Goal: Transaction & Acquisition: Download file/media

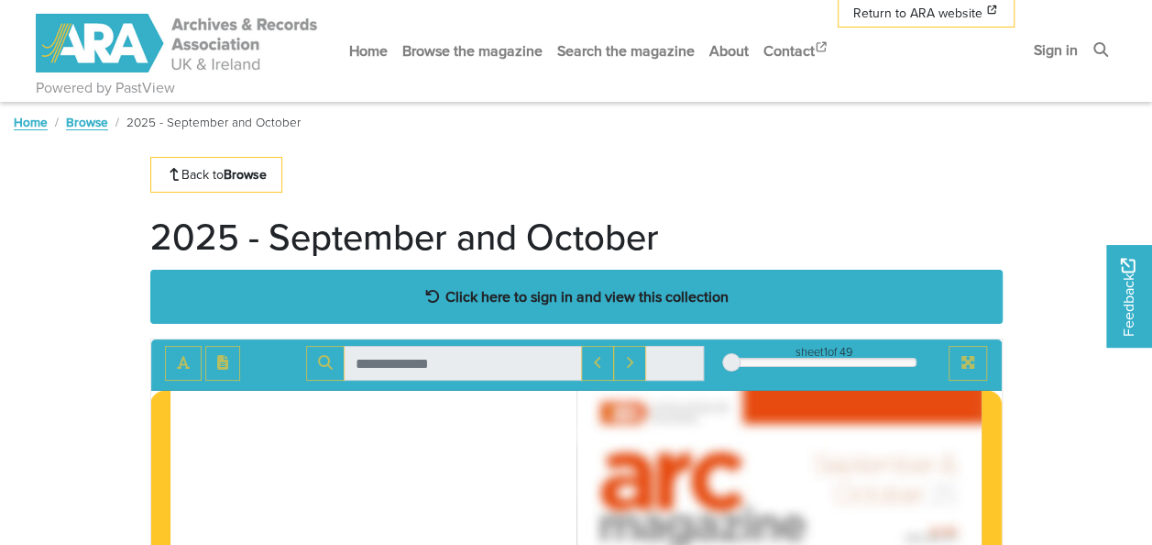
click at [592, 295] on strong "Click here to sign in and view this collection" at bounding box center [587, 296] width 283 height 20
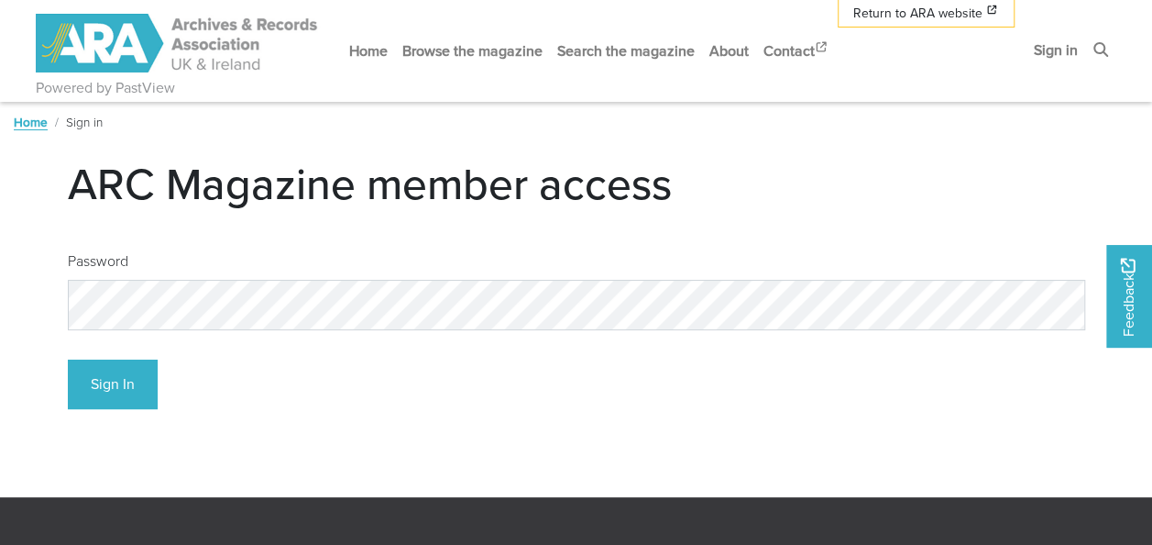
click at [39, 325] on body "Powered by PastView Menu" at bounding box center [576, 482] width 1152 height 964
click at [105, 388] on button "Sign In" at bounding box center [113, 384] width 90 height 50
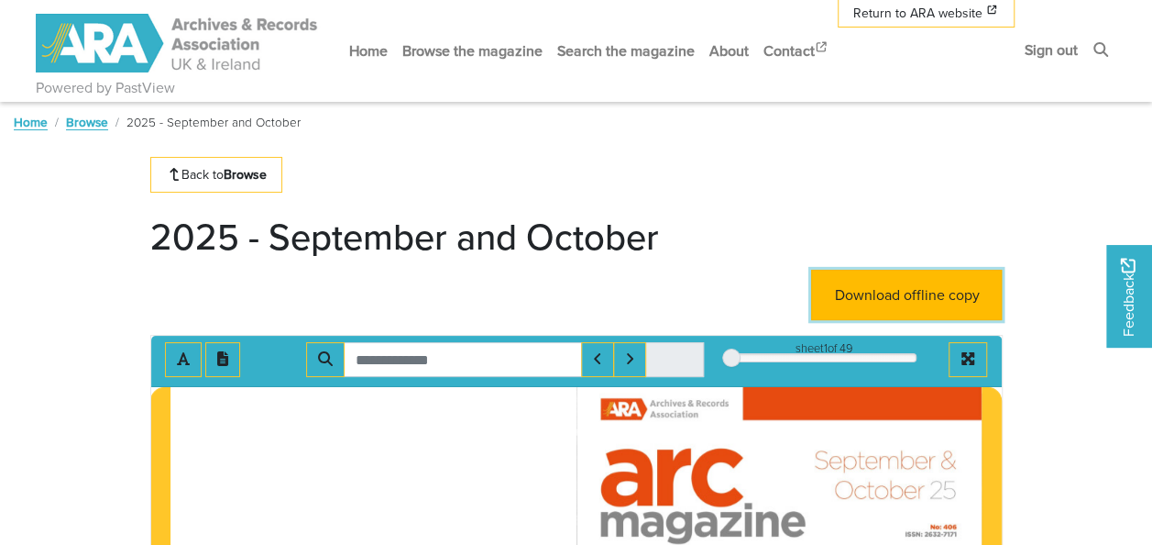
click at [922, 297] on link "Download offline copy" at bounding box center [906, 295] width 191 height 50
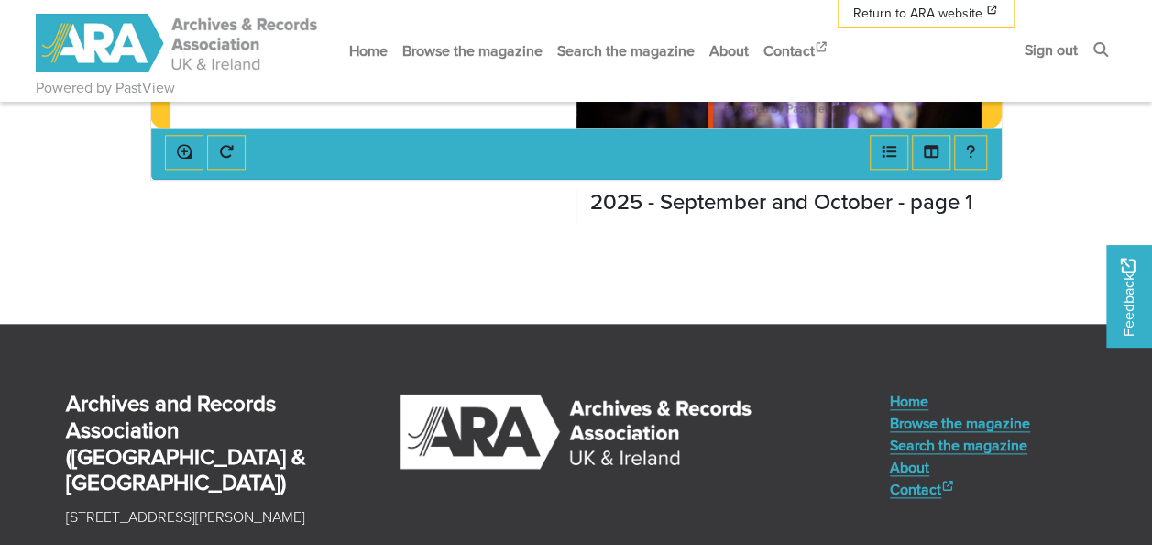
scroll to position [917, 0]
